Goal: Task Accomplishment & Management: Complete application form

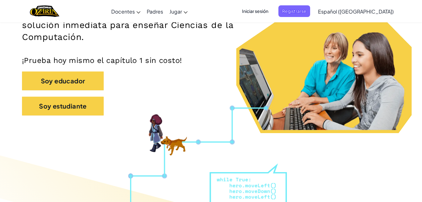
scroll to position [117, 0]
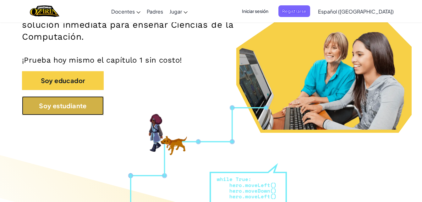
click at [45, 107] on button "Soy estudiante" at bounding box center [63, 105] width 82 height 19
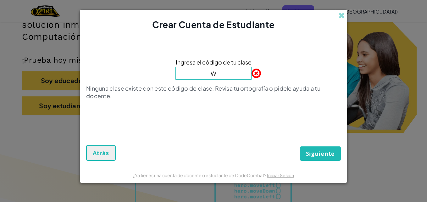
type input "WaterGameRock"
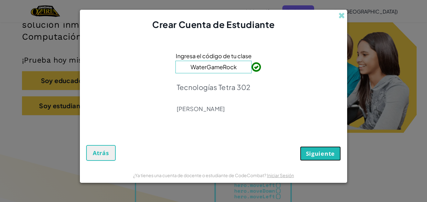
click at [337, 157] on button "Siguiente" at bounding box center [320, 153] width 41 height 14
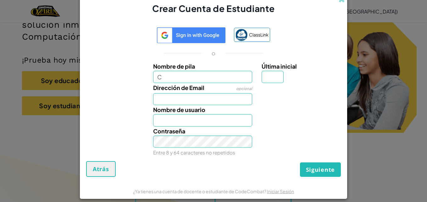
type input "[PERSON_NAME]"
type input "[EMAIL_ADDRESS][DOMAIN_NAME]"
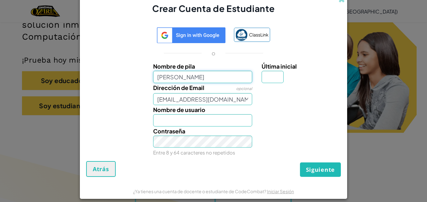
type input "[PERSON_NAME]"
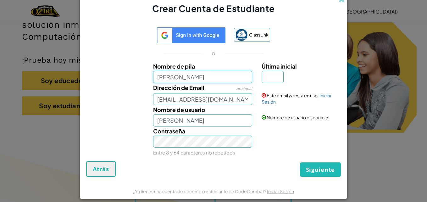
click at [218, 79] on input "[PERSON_NAME]" at bounding box center [202, 77] width 99 height 12
type input "CristoC"
click at [268, 76] on input "Última inicial" at bounding box center [273, 77] width 22 height 12
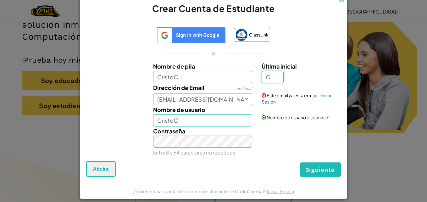
type input "C"
type input "[DEMOGRAPHIC_DATA]"
click at [278, 148] on div "Contraseña Entre 8 y 64 caracteres no repetidos" at bounding box center [213, 141] width 261 height 31
click at [339, 3] on span at bounding box center [341, -1] width 7 height 7
